Goal: Transaction & Acquisition: Purchase product/service

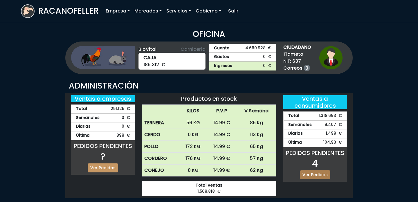
click at [314, 175] on link "Ver Pedidos" at bounding box center [315, 174] width 30 height 9
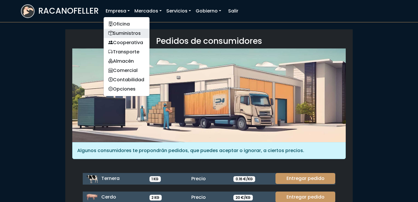
click at [120, 32] on link "Suministros" at bounding box center [127, 33] width 46 height 9
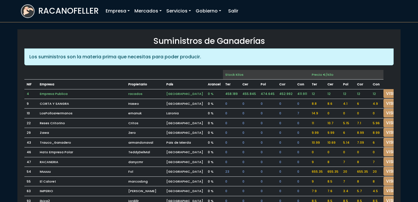
click at [370, 91] on td "12" at bounding box center [376, 94] width 13 height 10
click at [383, 91] on link "VISITAR" at bounding box center [393, 93] width 21 height 9
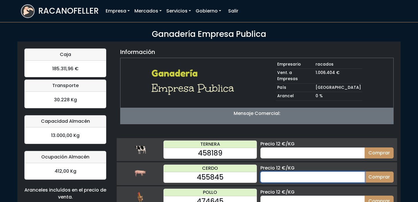
click at [293, 171] on input "number" at bounding box center [312, 176] width 104 height 11
type input "15"
click at [364, 171] on button "Comprar" at bounding box center [378, 176] width 29 height 11
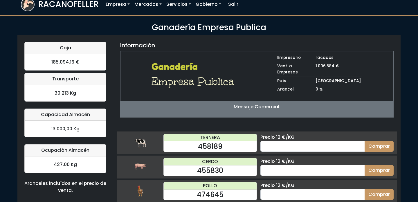
scroll to position [7, 0]
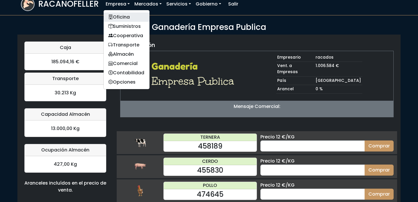
click at [119, 16] on link "Oficina" at bounding box center [127, 16] width 46 height 9
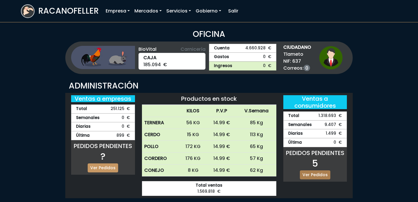
click at [320, 174] on link "Ver Pedidos" at bounding box center [315, 174] width 30 height 9
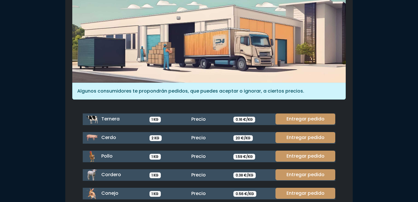
scroll to position [60, 0]
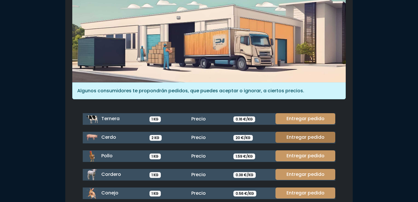
click at [296, 134] on link "Entregar pedido" at bounding box center [305, 137] width 60 height 11
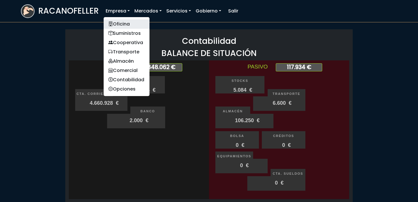
click at [121, 24] on link "Oficina" at bounding box center [127, 23] width 46 height 9
